Goal: Transaction & Acquisition: Book appointment/travel/reservation

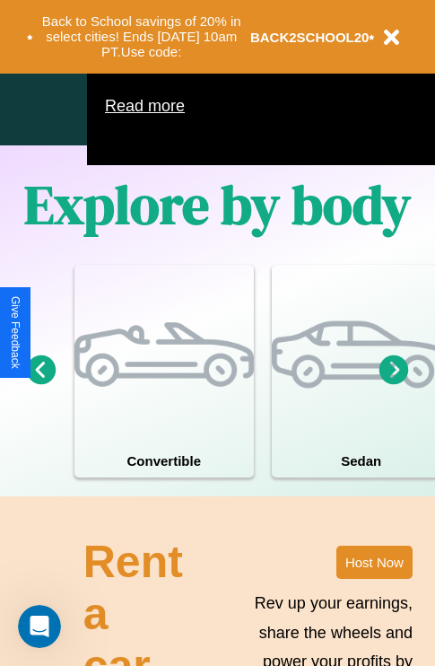
scroll to position [1153, 0]
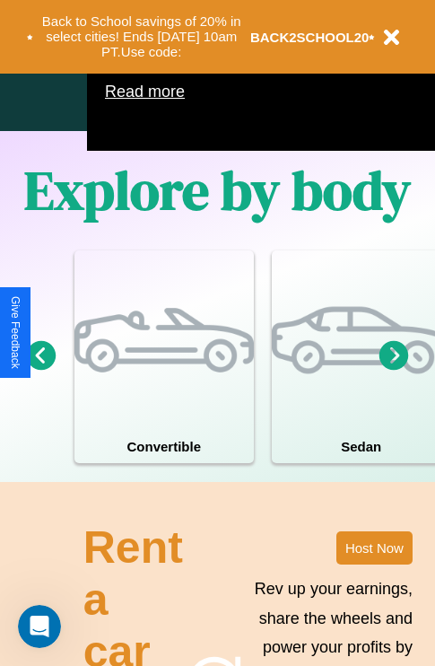
click at [394, 370] on icon at bounding box center [395, 355] width 30 height 30
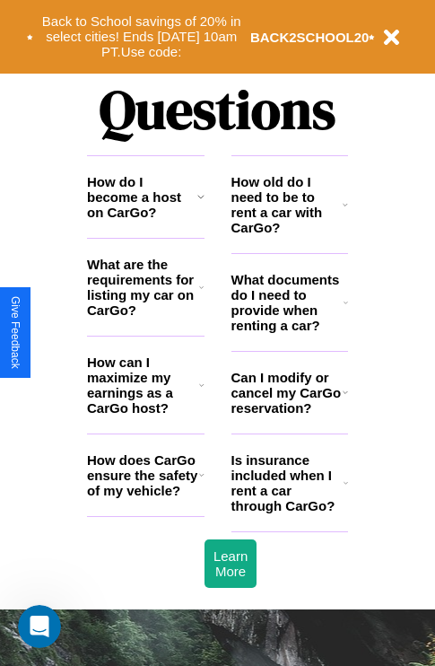
scroll to position [2175, 0]
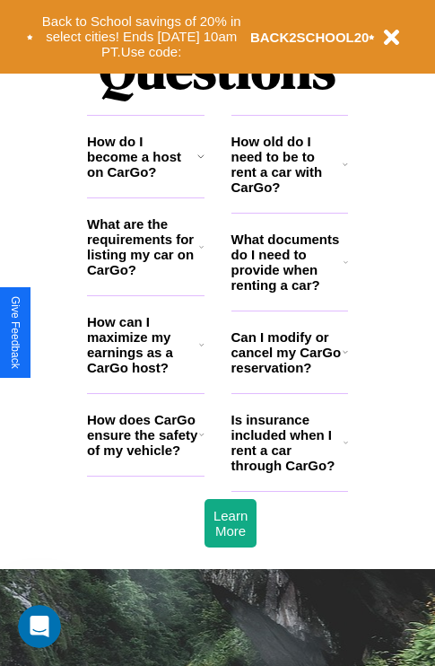
click at [145, 458] on h3 "How does CarGo ensure the safety of my vehicle?" at bounding box center [143, 435] width 112 height 46
click at [289, 375] on h3 "Can I modify or cancel my CarGo reservation?" at bounding box center [287, 352] width 111 height 46
click at [145, 276] on h3 "What are the requirements for listing my car on CarGo?" at bounding box center [143, 246] width 112 height 61
click at [201, 254] on icon at bounding box center [201, 247] width 4 height 14
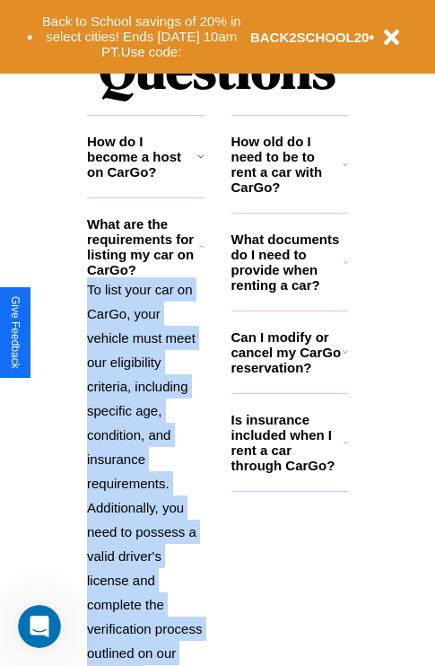
click at [201, 254] on icon at bounding box center [201, 247] width 4 height 14
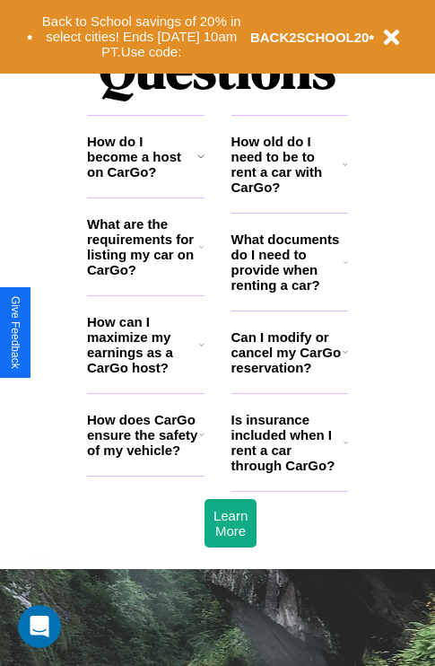
click at [346, 450] on icon at bounding box center [346, 442] width 4 height 14
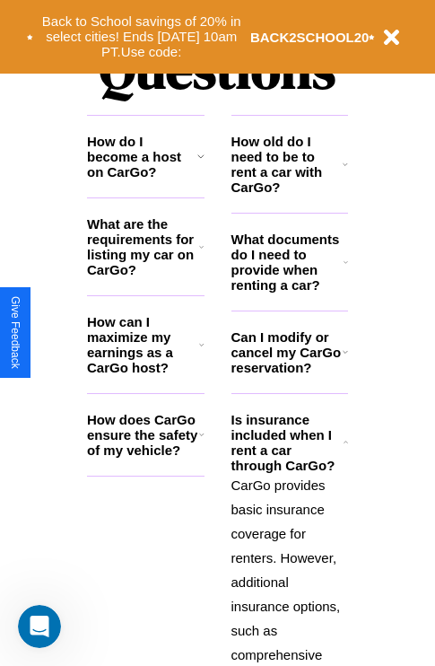
click at [201, 442] on icon at bounding box center [201, 434] width 5 height 14
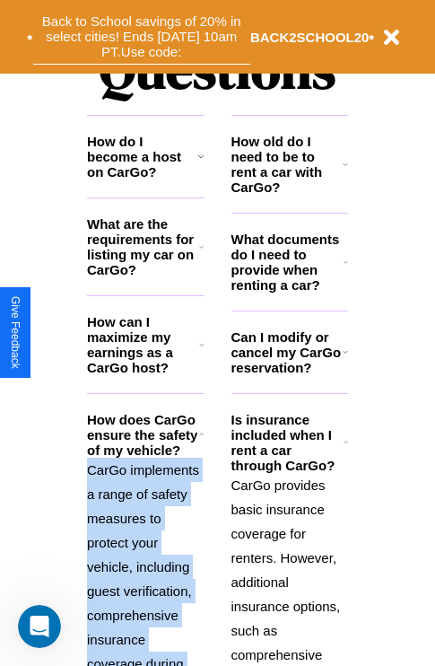
click at [141, 37] on button "Back to School savings of 20% in select cities! Ends [DATE] 10am PT. Use code:" at bounding box center [141, 37] width 217 height 56
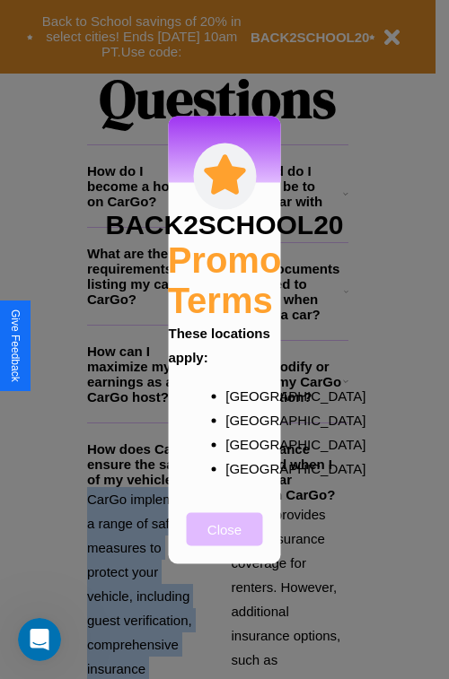
click at [224, 541] on button "Close" at bounding box center [225, 529] width 76 height 33
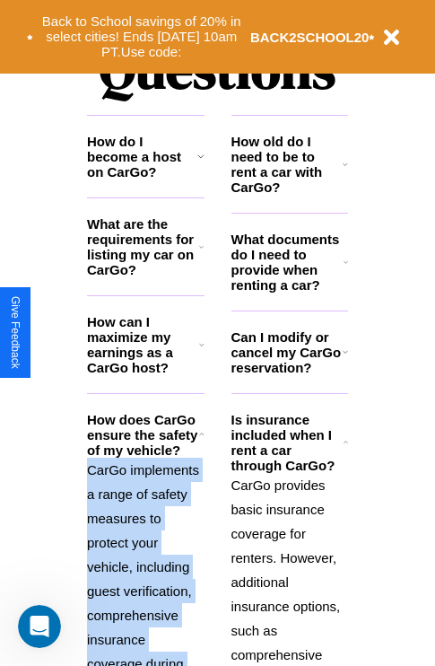
scroll to position [0, 0]
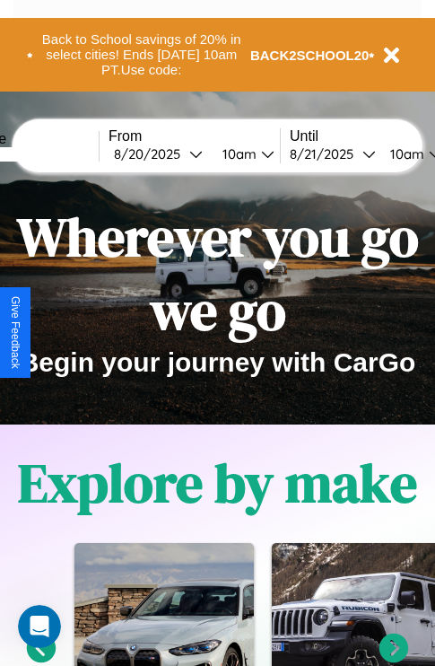
click at [59, 153] on input "text" at bounding box center [31, 154] width 135 height 14
type input "**********"
click at [180, 153] on div "[DATE]" at bounding box center [151, 153] width 75 height 17
select select "*"
select select "****"
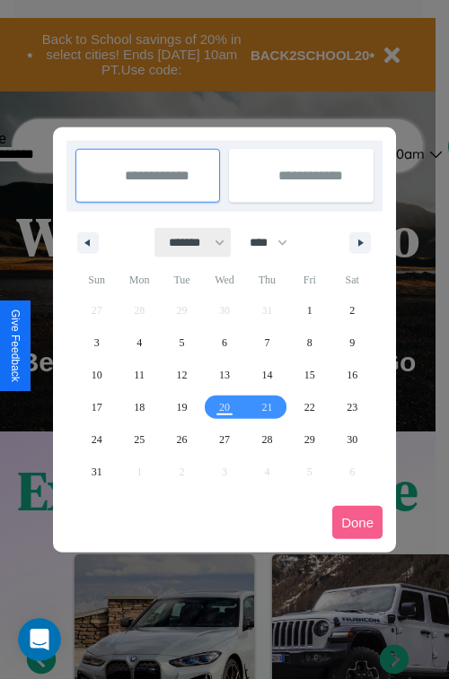
click at [188, 242] on select "******* ******** ***** ***** *** **** **** ****** ********* ******* ******** **…" at bounding box center [193, 243] width 76 height 30
select select "*"
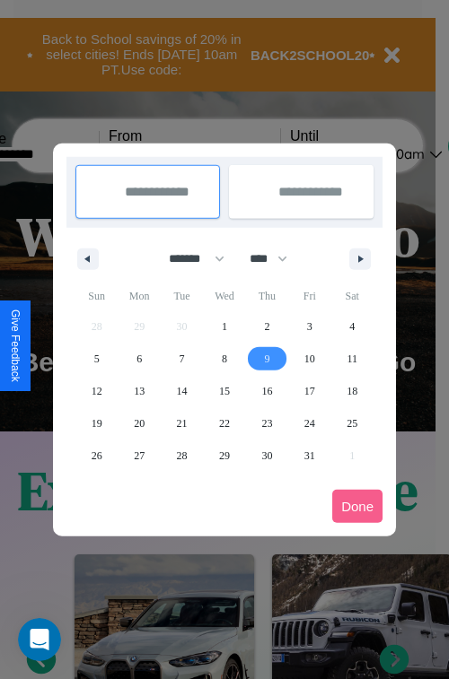
click at [267, 358] on span "9" at bounding box center [266, 359] width 5 height 32
type input "**********"
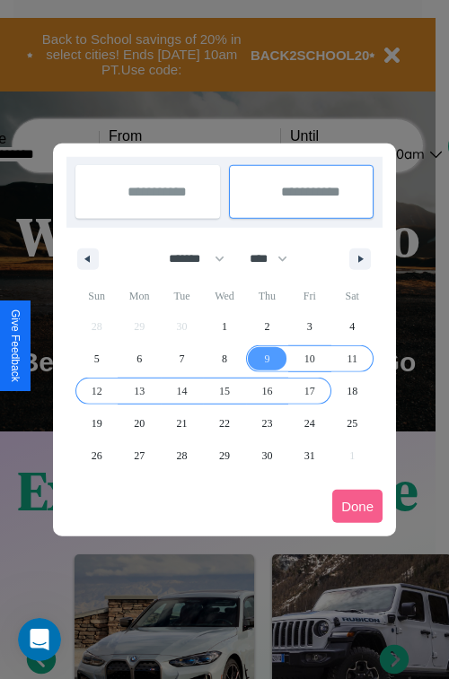
click at [309, 390] on span "17" at bounding box center [309, 391] width 11 height 32
type input "**********"
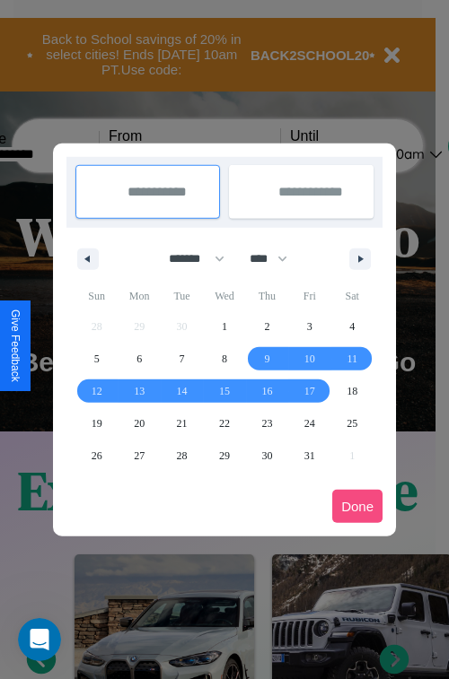
click at [357, 506] on button "Done" at bounding box center [357, 506] width 50 height 33
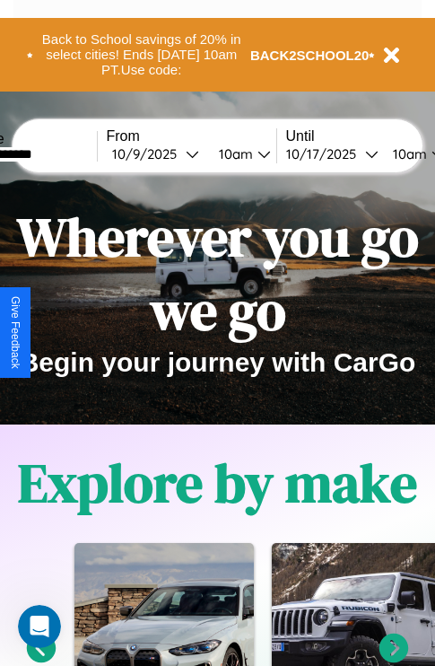
click at [256, 153] on div "10am" at bounding box center [234, 153] width 48 height 17
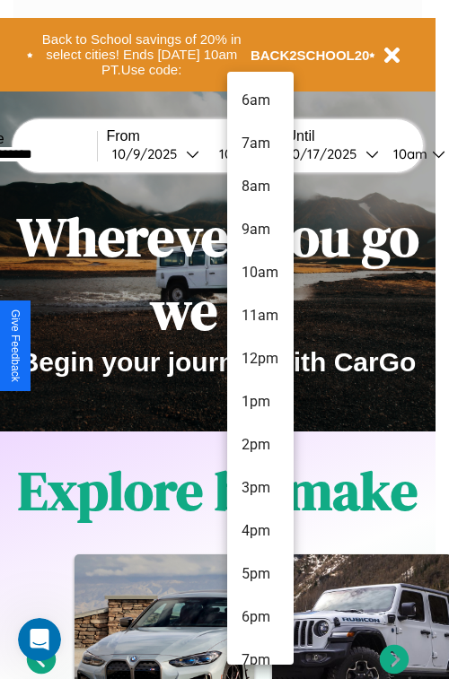
click at [259, 488] on li "3pm" at bounding box center [260, 488] width 66 height 43
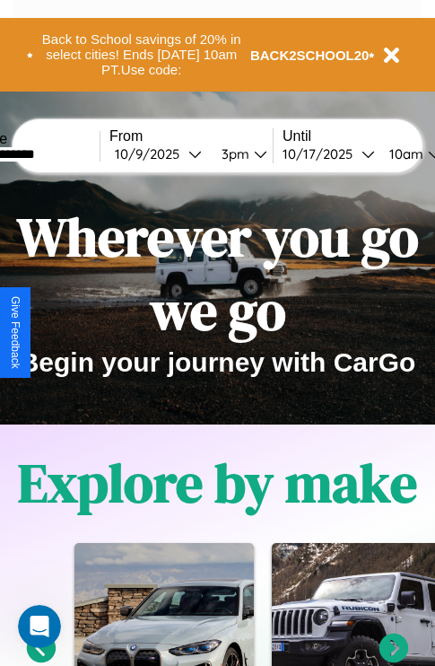
click at [425, 153] on div "10am" at bounding box center [405, 153] width 48 height 17
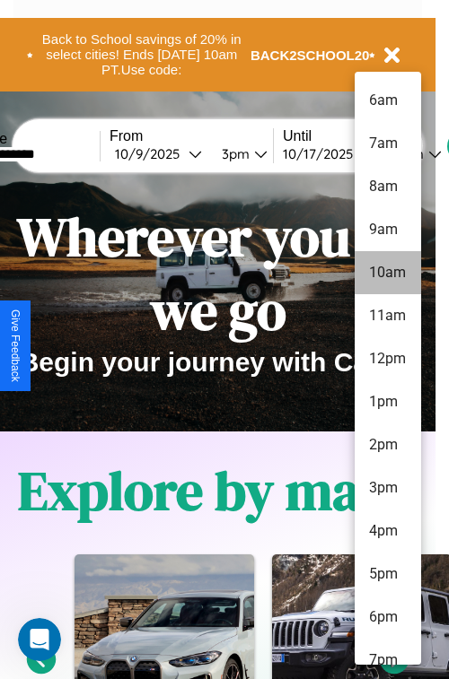
click at [387, 273] on li "10am" at bounding box center [388, 272] width 66 height 43
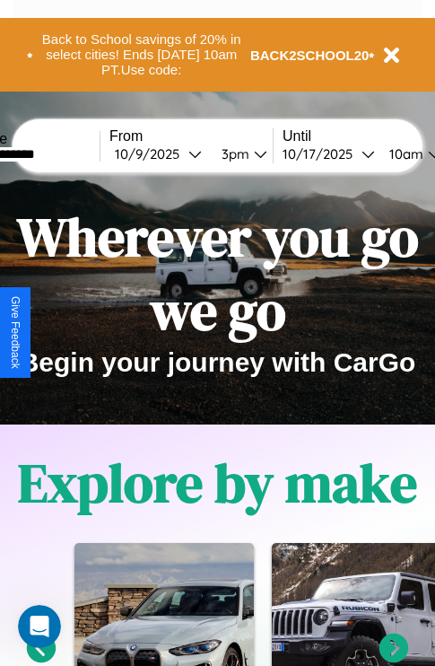
scroll to position [0, 66]
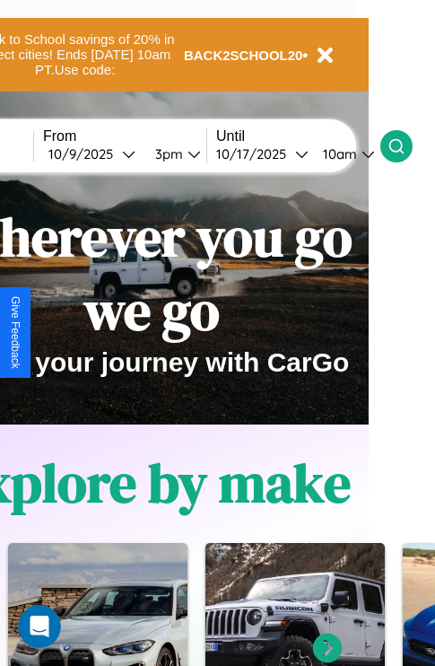
click at [406, 145] on icon at bounding box center [397, 146] width 18 height 18
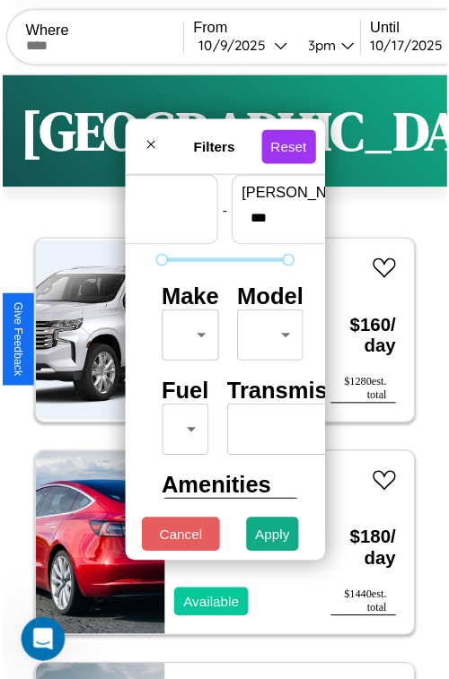
scroll to position [53, 0]
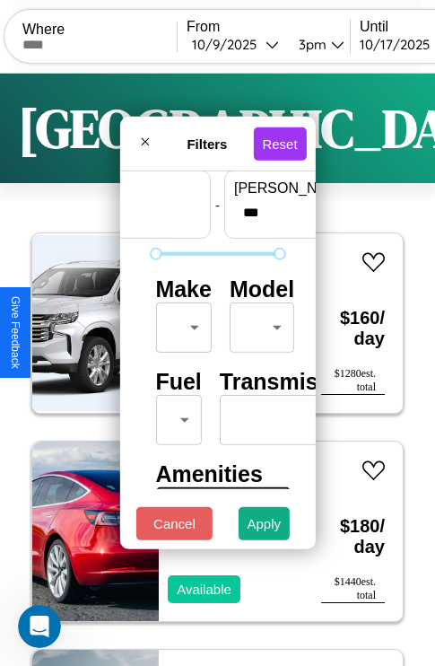
click at [180, 323] on body "CarGo Where From [DATE] 3pm Until [DATE] 10am Become a Host Login Sign Up [GEOG…" at bounding box center [217, 370] width 435 height 741
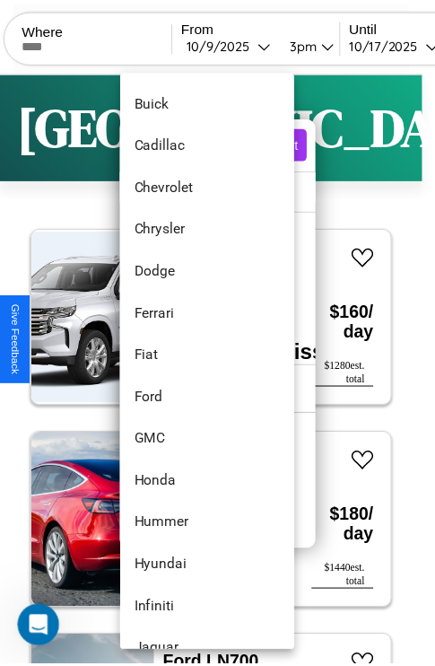
scroll to position [379, 0]
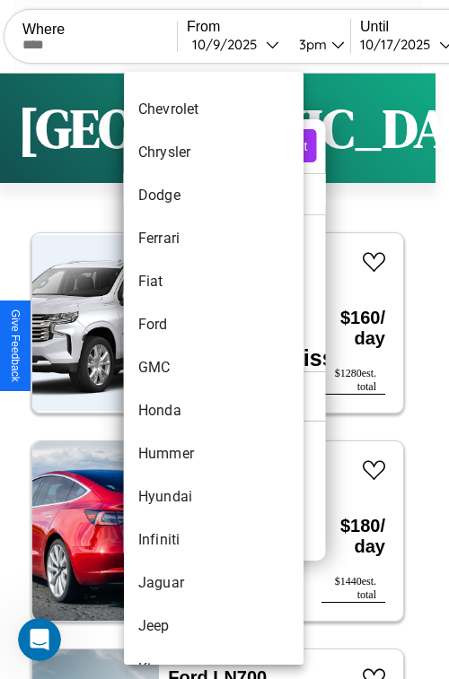
click at [180, 368] on li "GMC" at bounding box center [214, 367] width 180 height 43
type input "***"
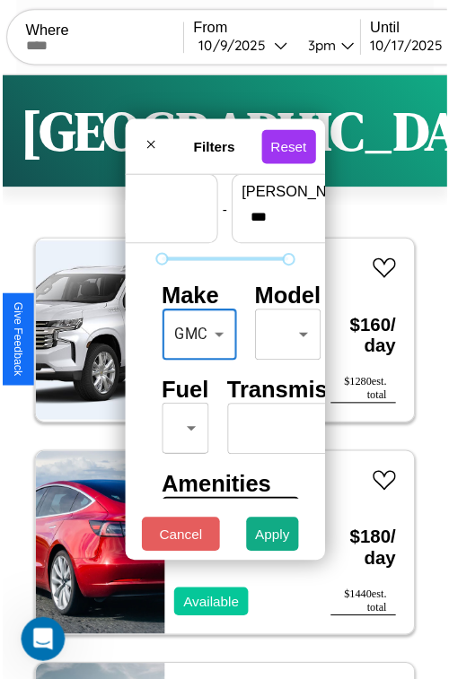
scroll to position [53, 4]
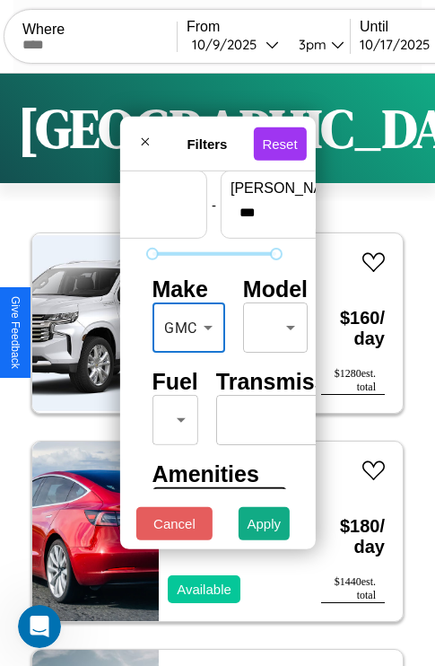
click at [272, 323] on body "CarGo Where From [DATE] 3pm Until [DATE] 10am Become a Host Login Sign Up [GEOG…" at bounding box center [217, 370] width 435 height 741
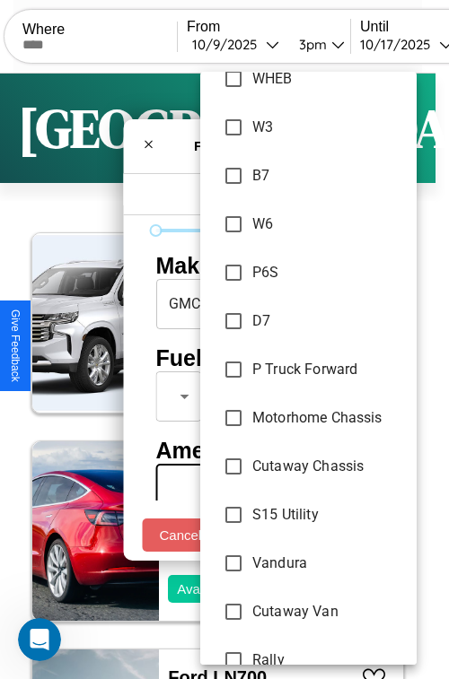
scroll to position [2444, 0]
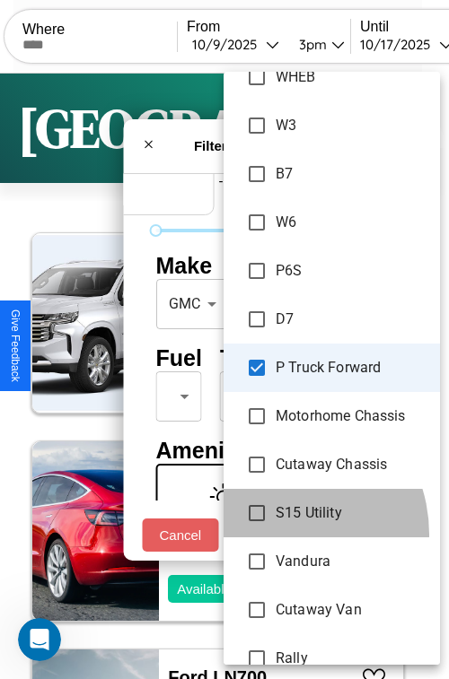
click at [271, 535] on Utility "S15 Utility" at bounding box center [332, 513] width 216 height 48
type input "**********"
